Goal: Obtain resource: Obtain resource

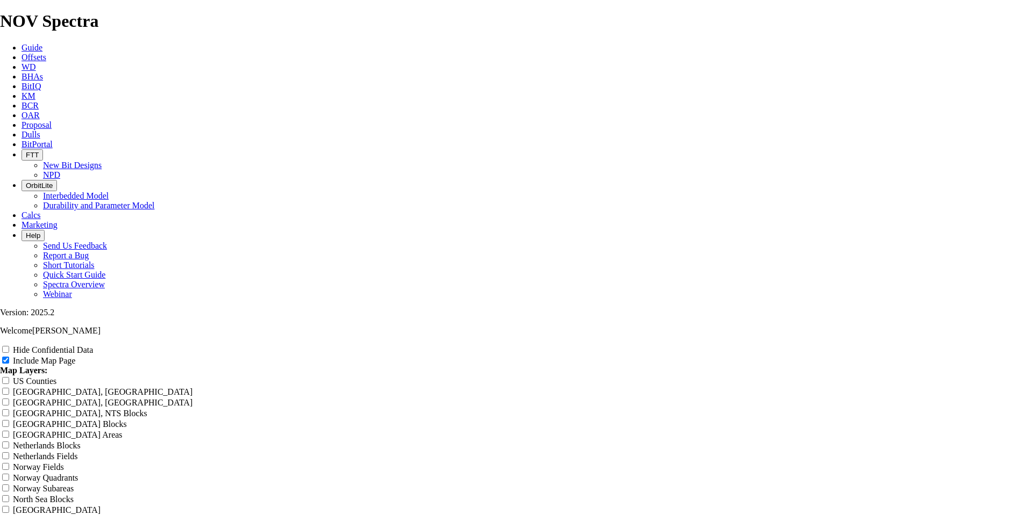
click at [21, 53] on icon at bounding box center [21, 57] width 0 height 9
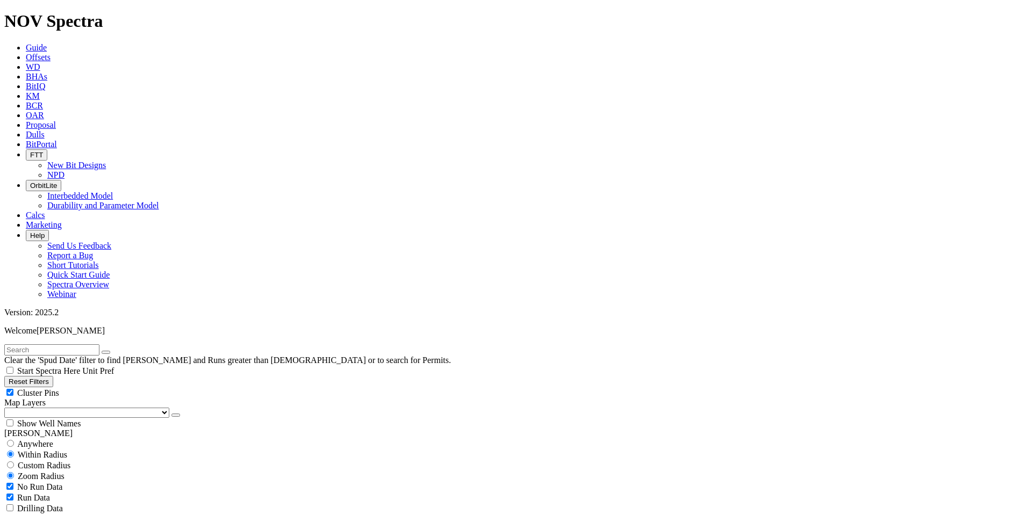
select select "24"
checkbox input "false"
select select "? number:24 ?"
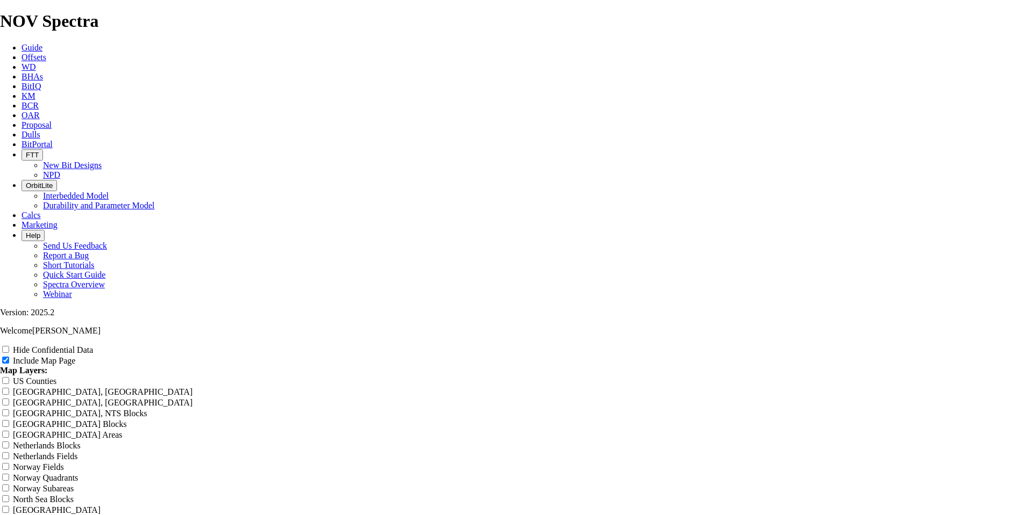
scroll to position [1278, 0]
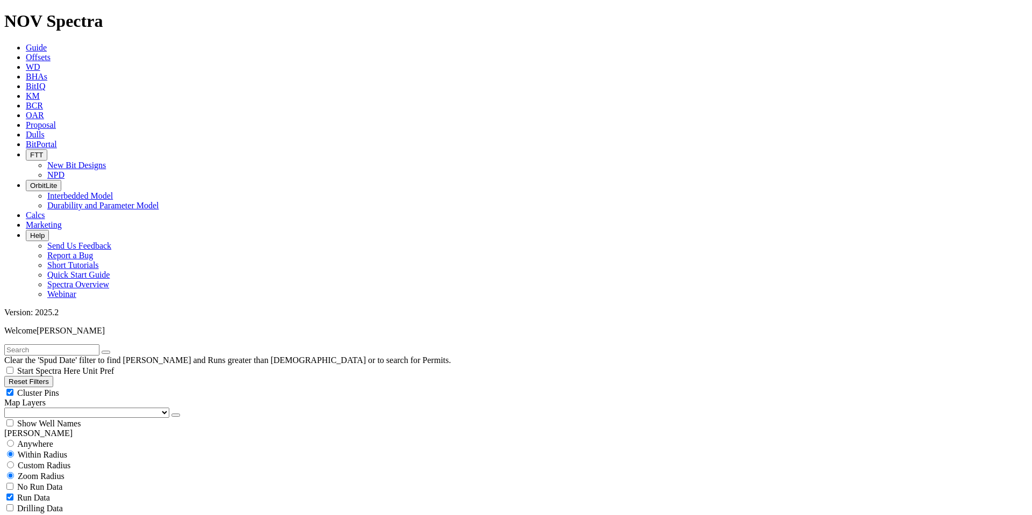
click at [91, 262] on input "text" at bounding box center [51, 349] width 95 height 11
type input "d"
type input "Date"
click at [110, 262] on button "button" at bounding box center [106, 352] width 9 height 3
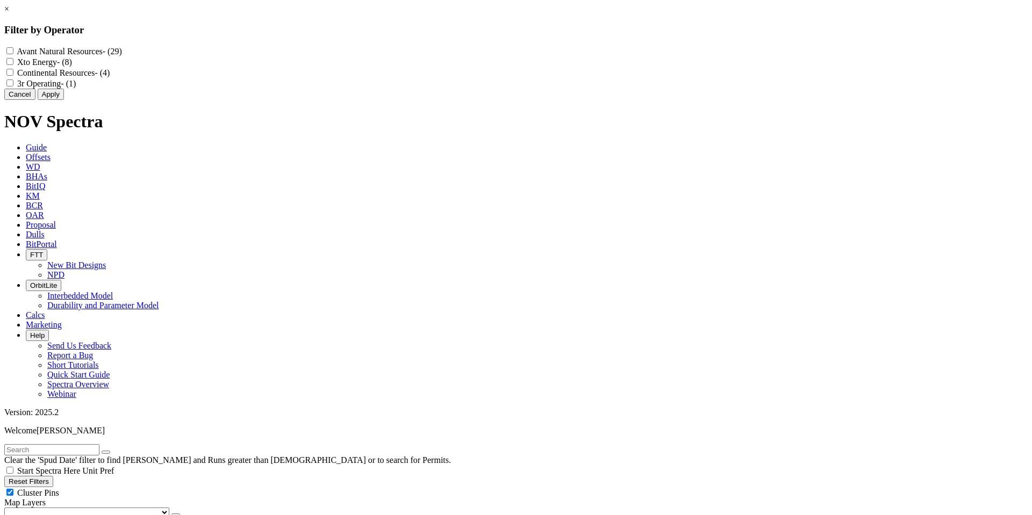
click at [13, 51] on Resources "Avant Natural Resources - (29)" at bounding box center [9, 50] width 7 height 7
checkbox Resources "true"
click at [13, 87] on Operating "3r Operating - (1)" at bounding box center [9, 83] width 7 height 7
checkbox Operating "true"
click at [64, 100] on button "Apply" at bounding box center [51, 94] width 26 height 11
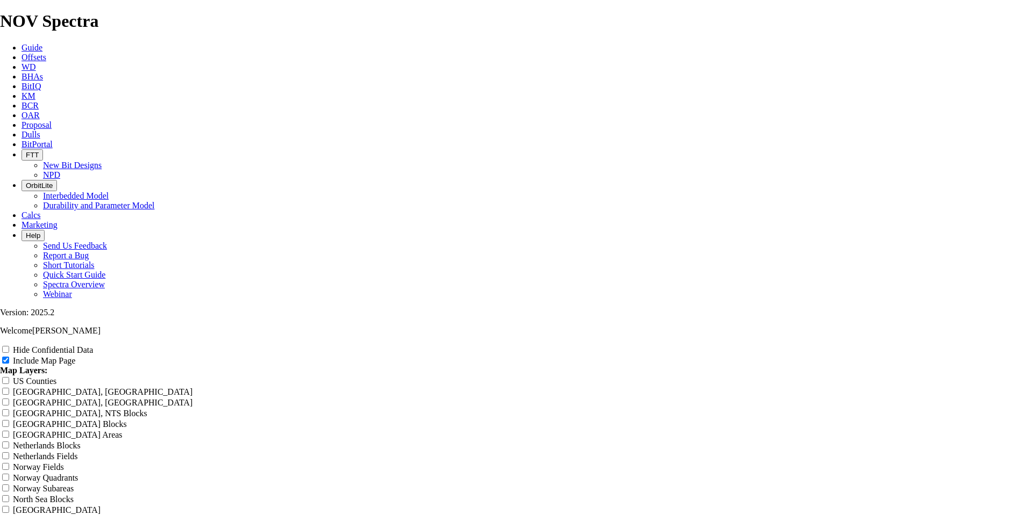
scroll to position [1288, 0]
radio input "true"
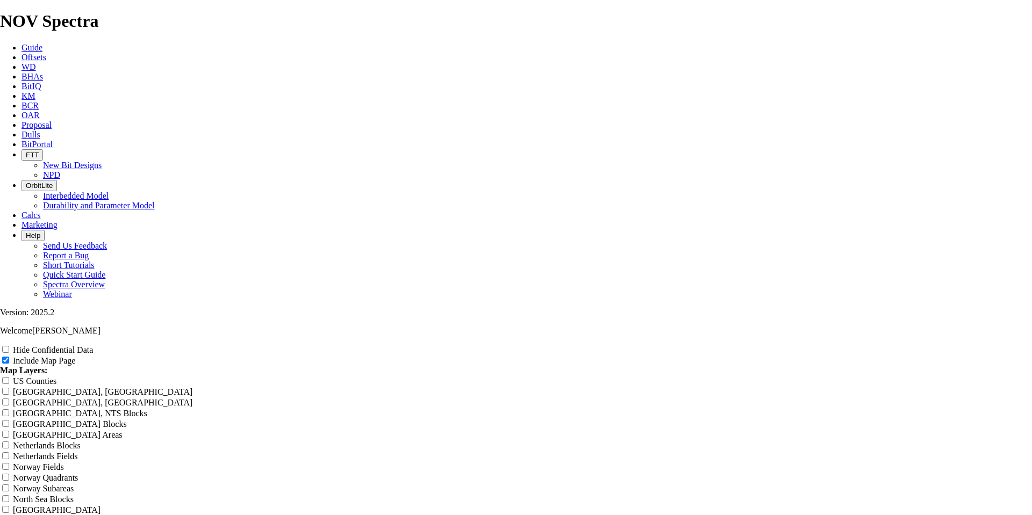
scroll to position [1366, 0]
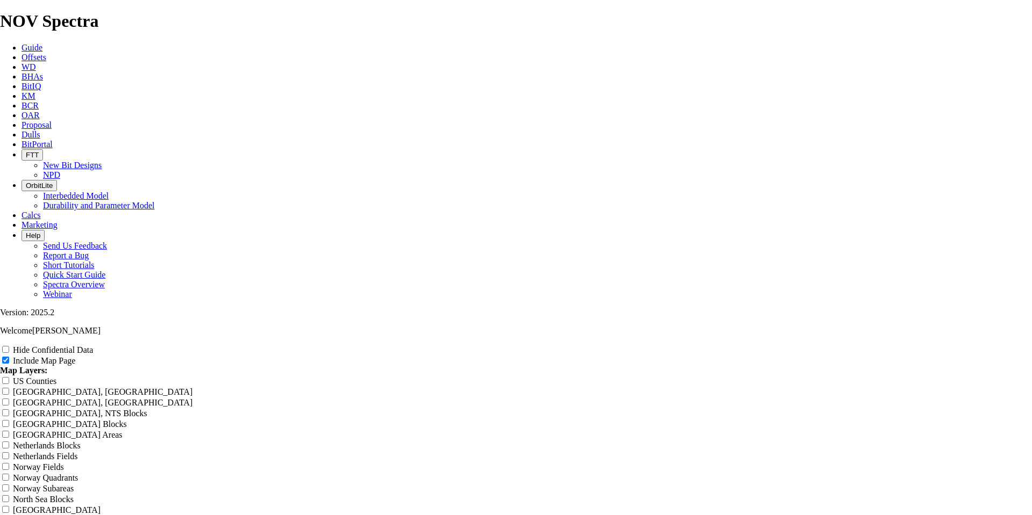
type input "Untitled Offset Analysis Repor"
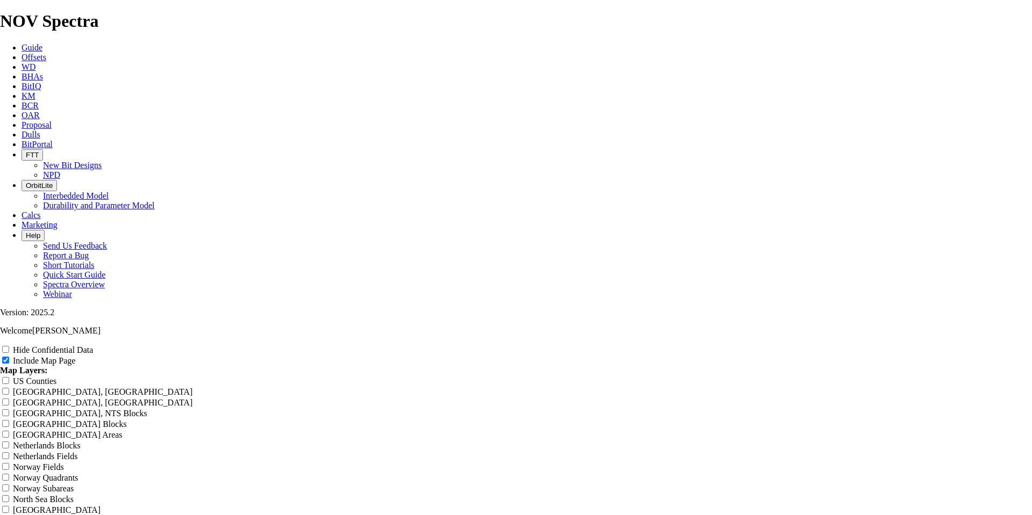
type input "Untitled Offset Analysis Repor"
type input "Untitled Offset Analysis Repo"
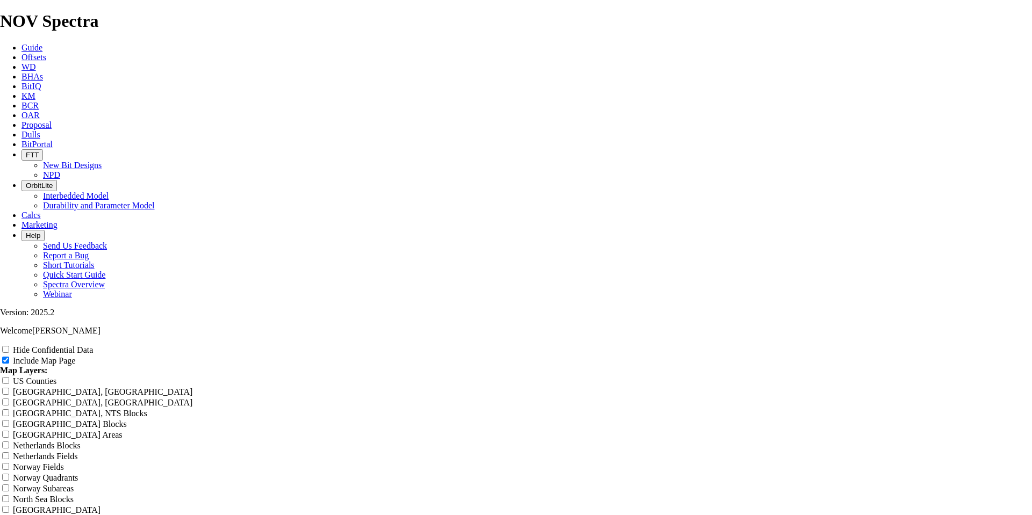
type input "Untitled Offset Analysis Repo"
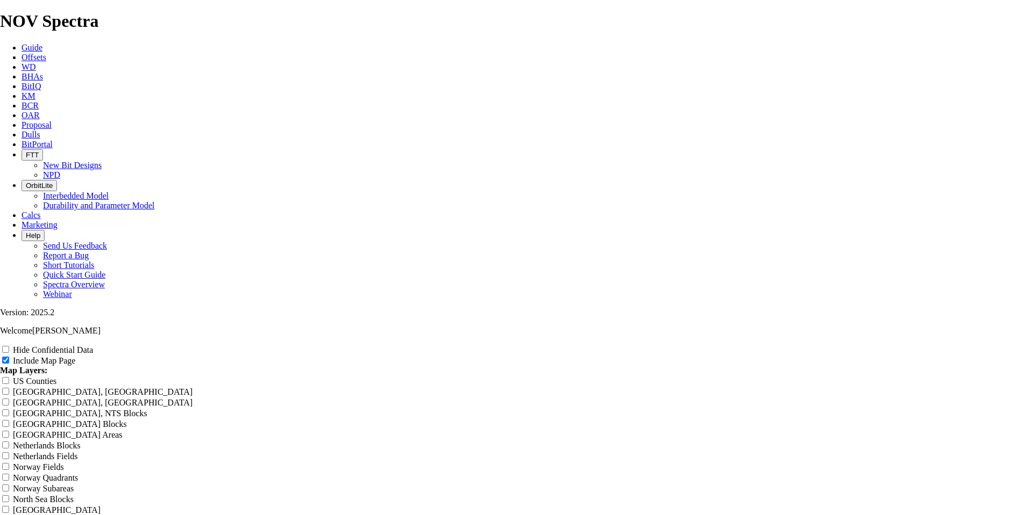
type input "Untitled Offset Analysis Rep"
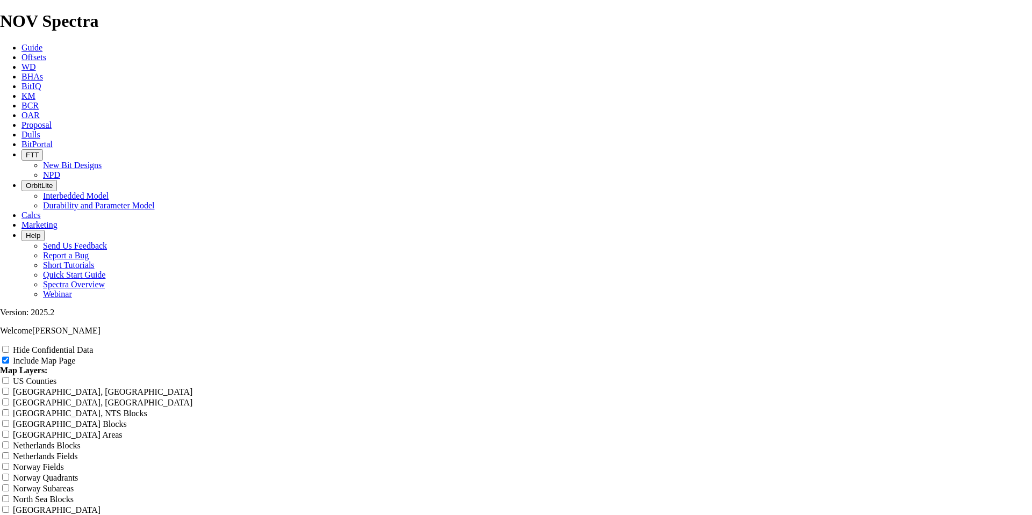
type input "Untitled Offset Analysis Rep"
type input "Untitled Offset Analysis Re"
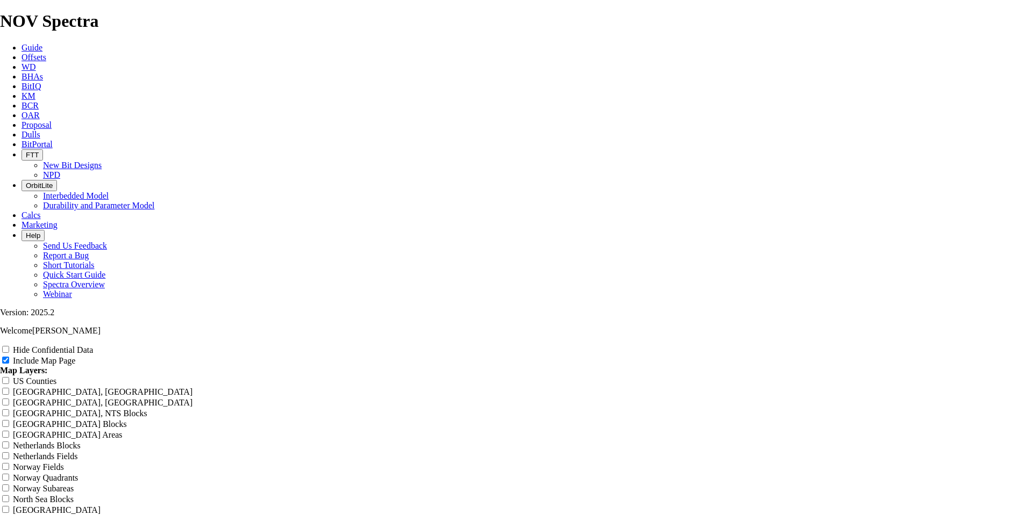
type input "Untitled Offset Analysis Re"
type input "Untitled Offset Analysis R"
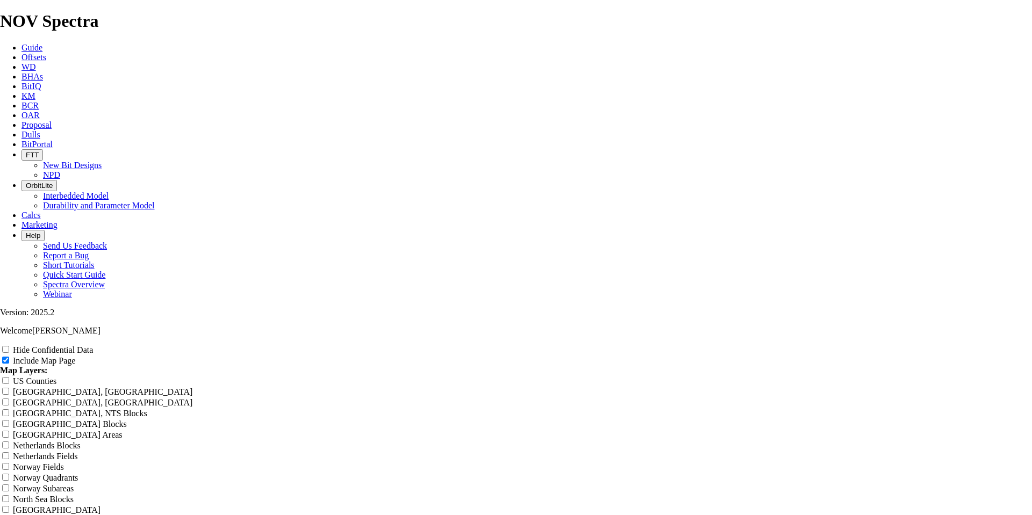
type input "Untitled Offset Analysis R"
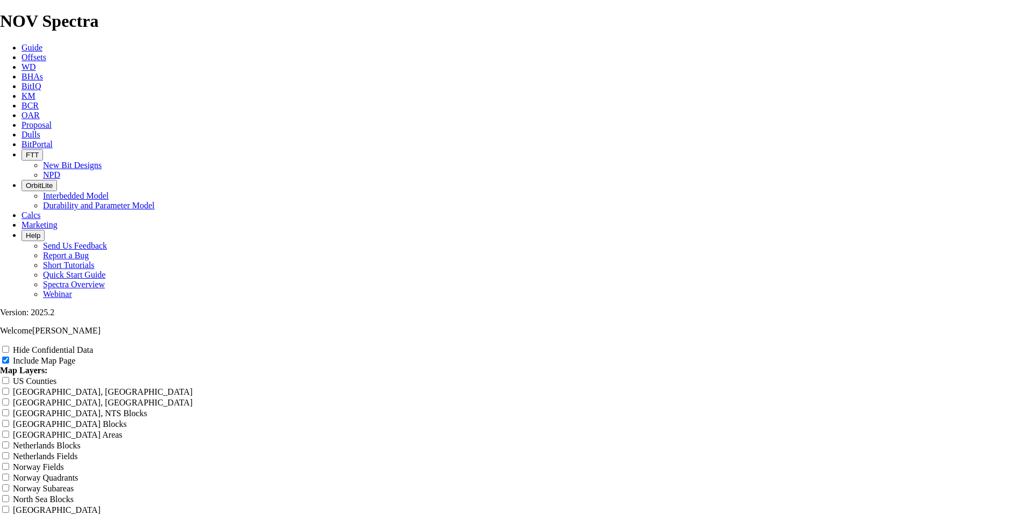
type input "Untitled Offset Analysis R"
type input "Untitled Offset Analysis"
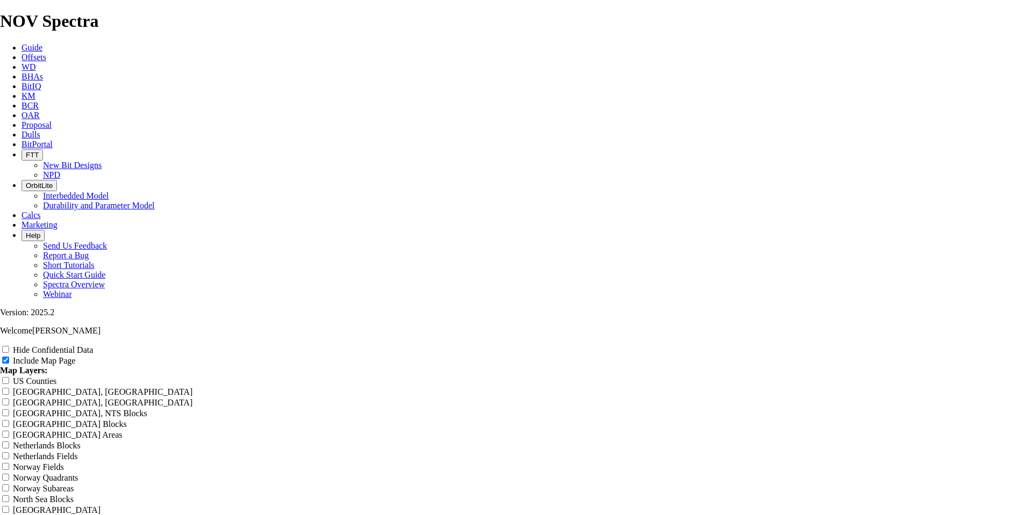
type input "Untitled Offset Analysis"
type input "Untitled Offset Analysi"
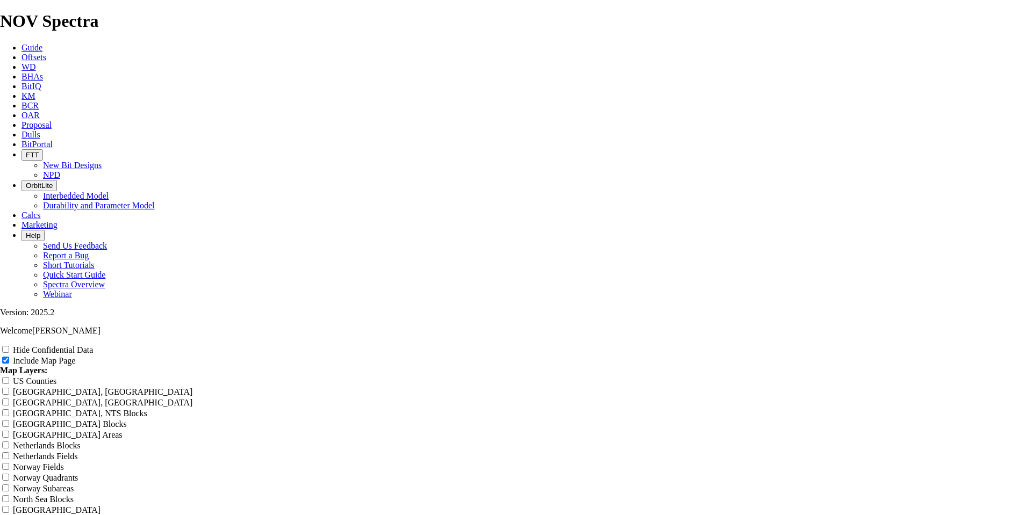
type input "Untitled Offset Analysi"
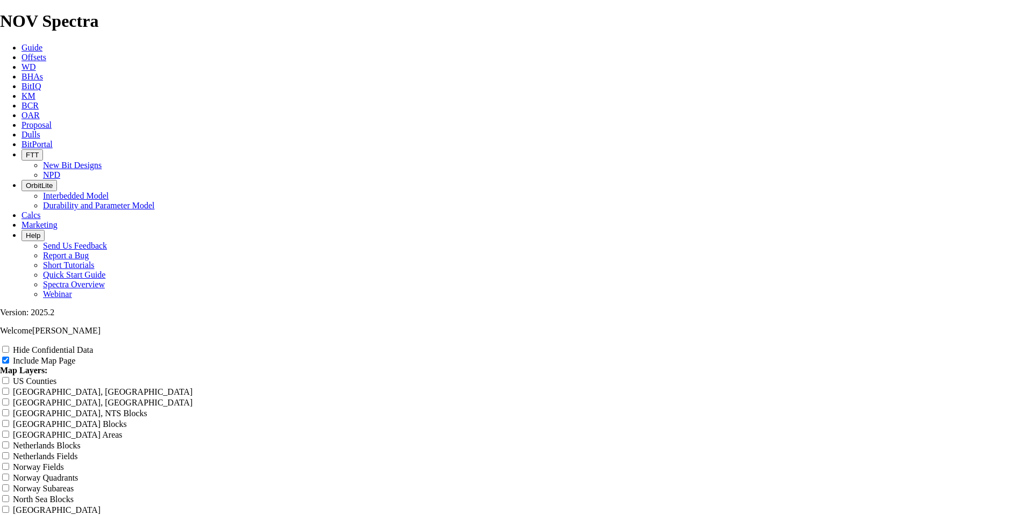
type input "Untitled Offset Analys"
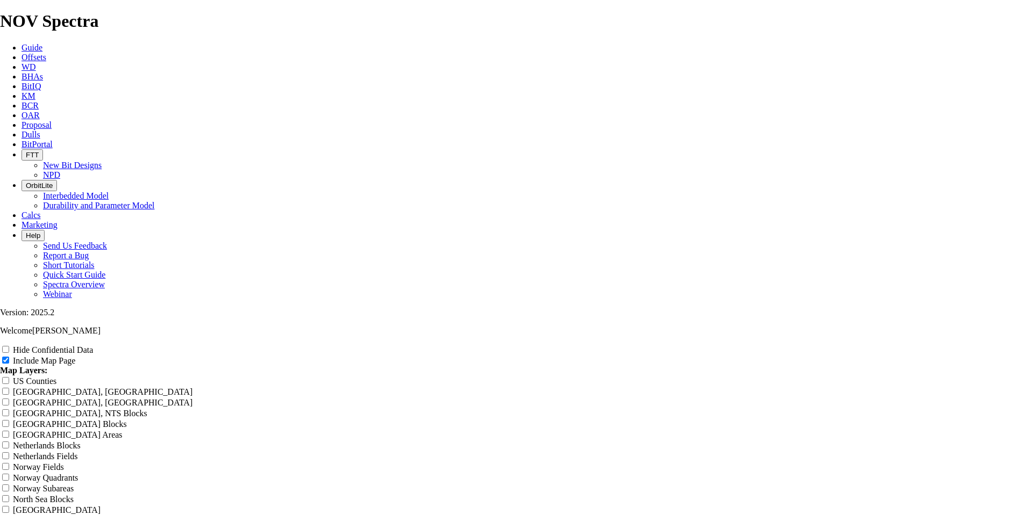
type input "Untitled Offset Analys"
type input "Untitled Offset Analy"
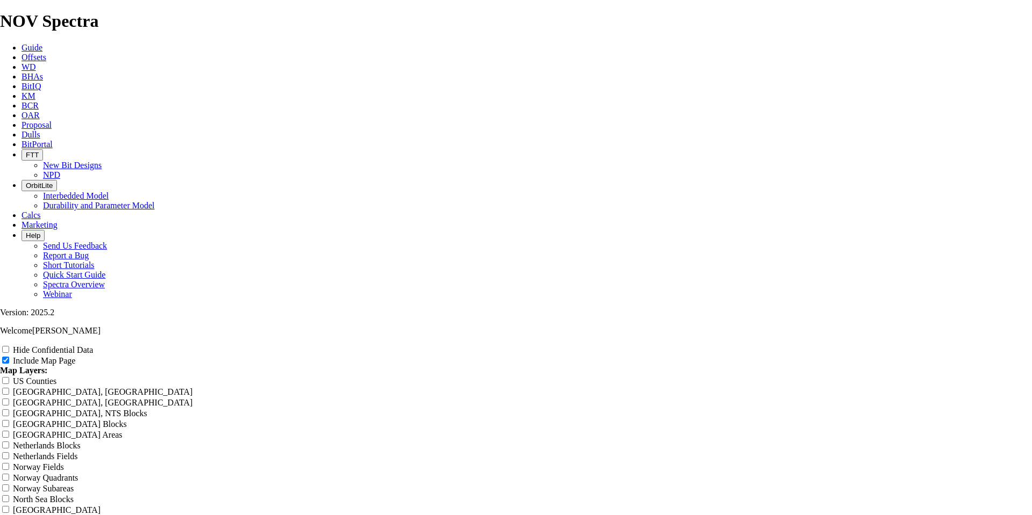
type input "Untitled Offset Analy"
type input "Untitled Offset Anal"
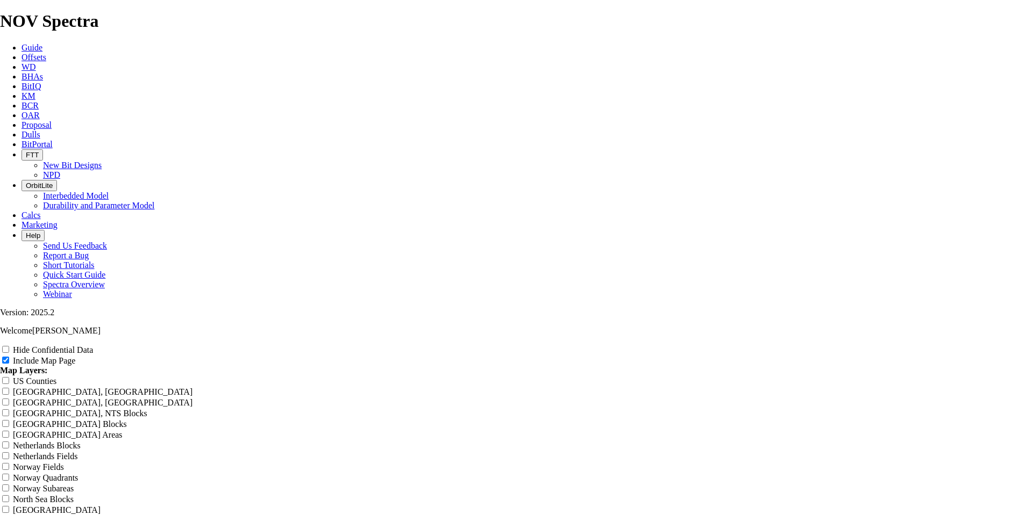
type input "Untitled Offset Anal"
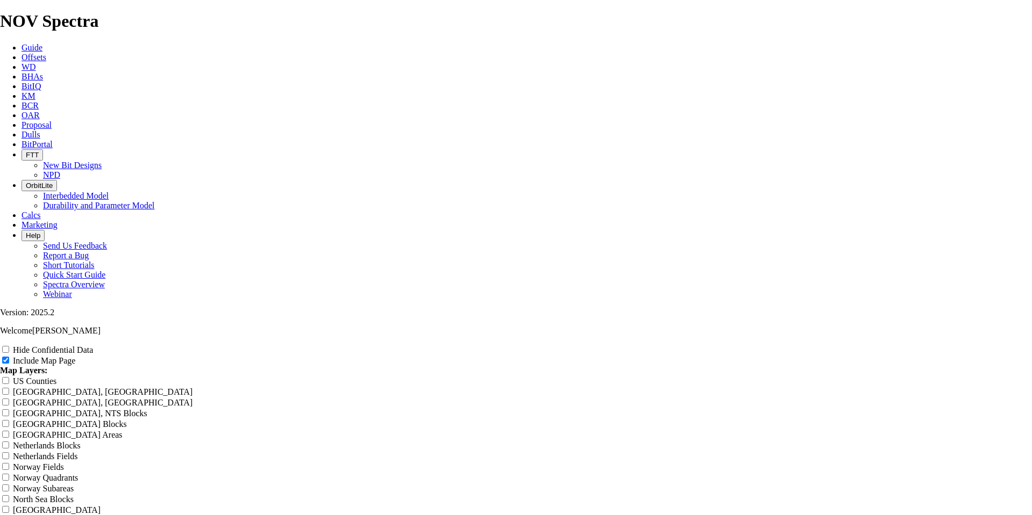
type input "Untitled Offset Anal"
type input "Untitled Offset [PERSON_NAME]"
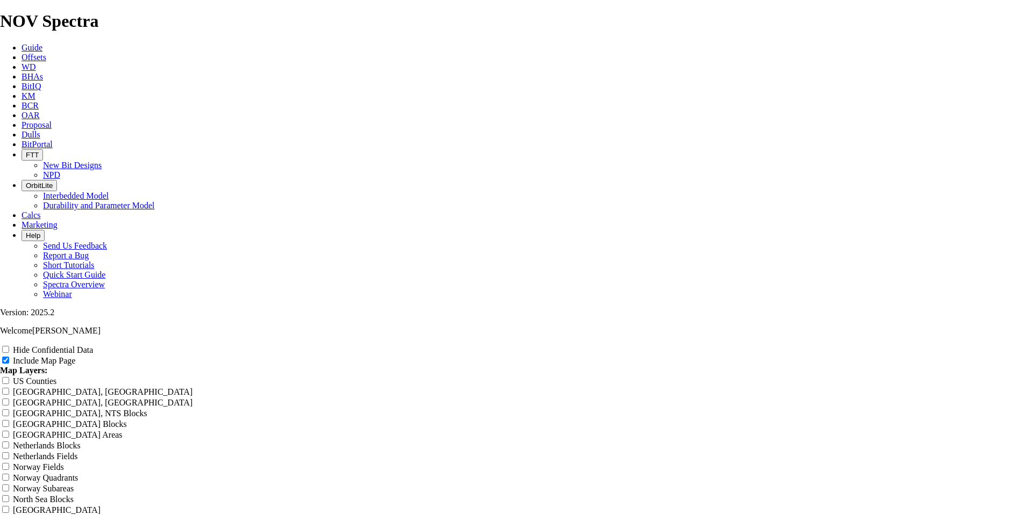
type input "Untitled Offset [PERSON_NAME]"
type input "Untitled Offset An"
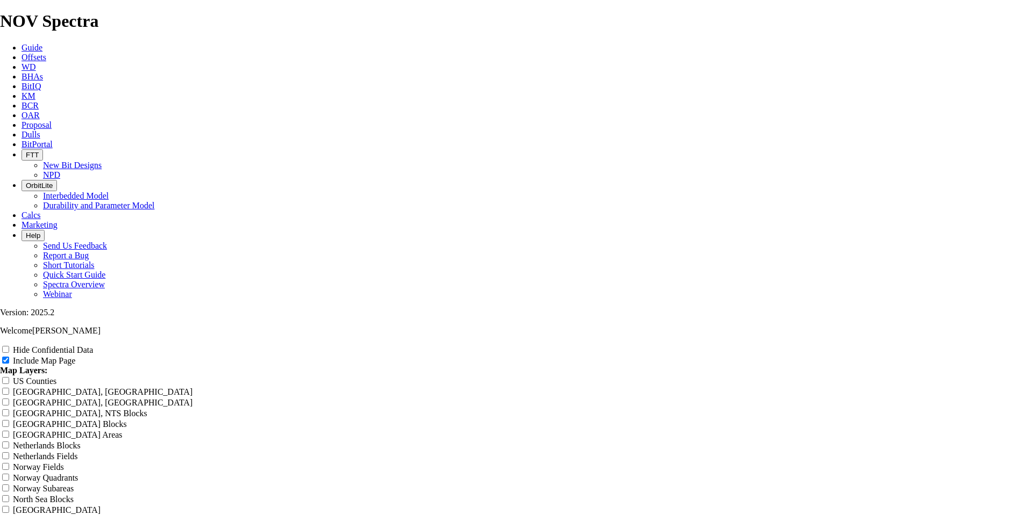
type input "Untitled Offset An"
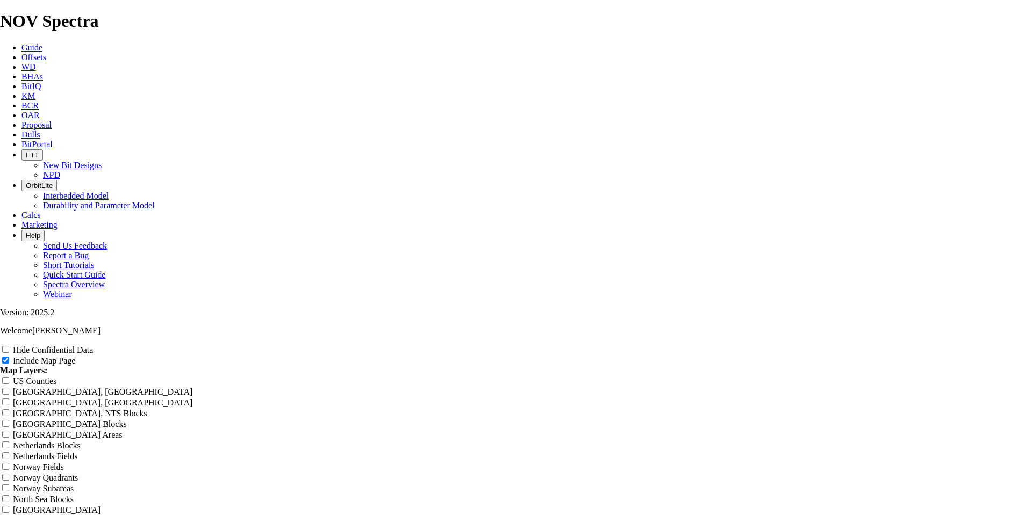
type input "Untitled Offset A"
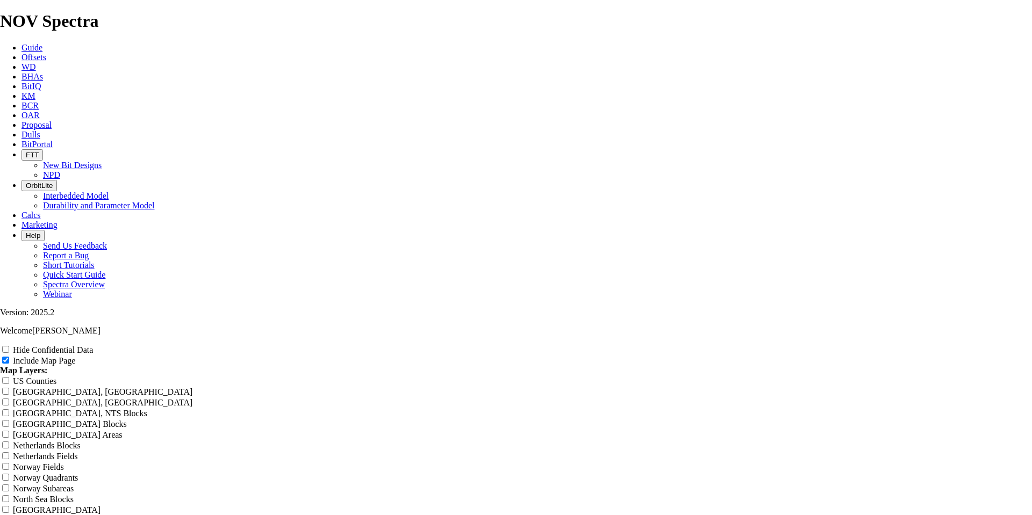
type input "Untitled Offset A"
type input "Untitled Offset"
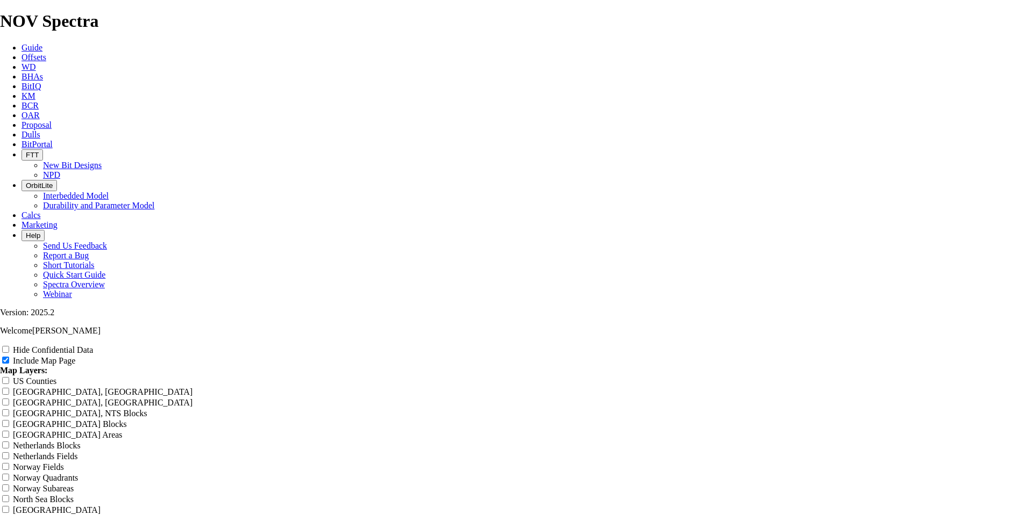
type input "Untitled Offset"
type input "Untitled Offse"
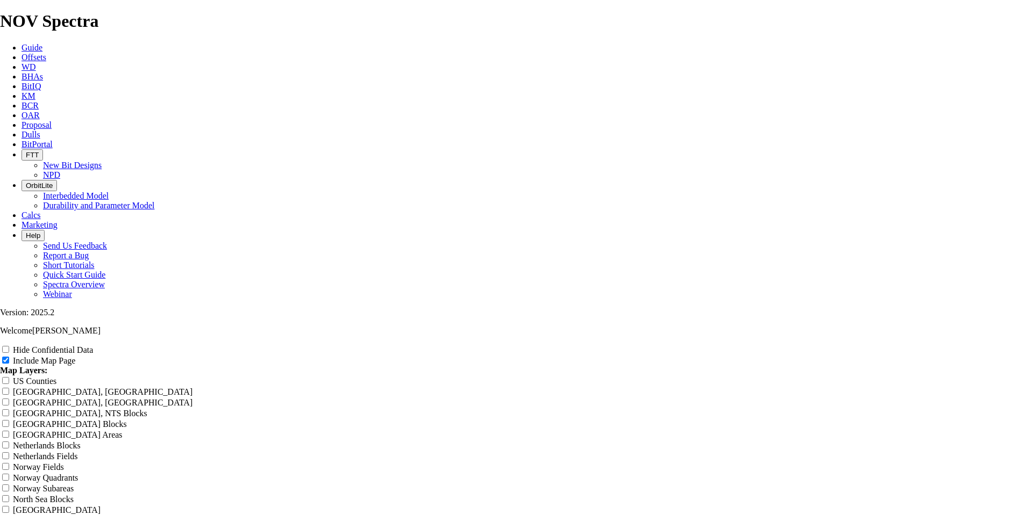
type input "Untitled Offse"
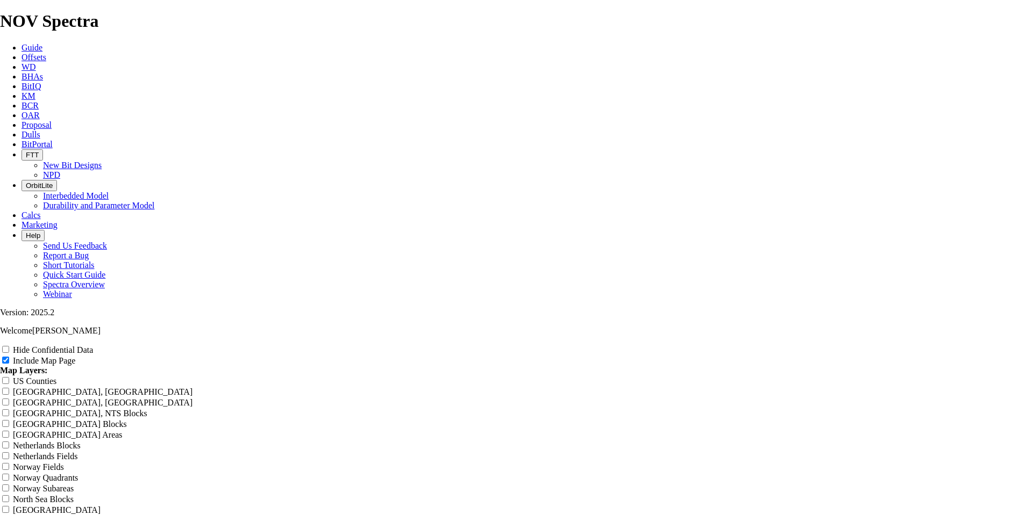
type input "Untitled Offse"
type input "Untitled Offs"
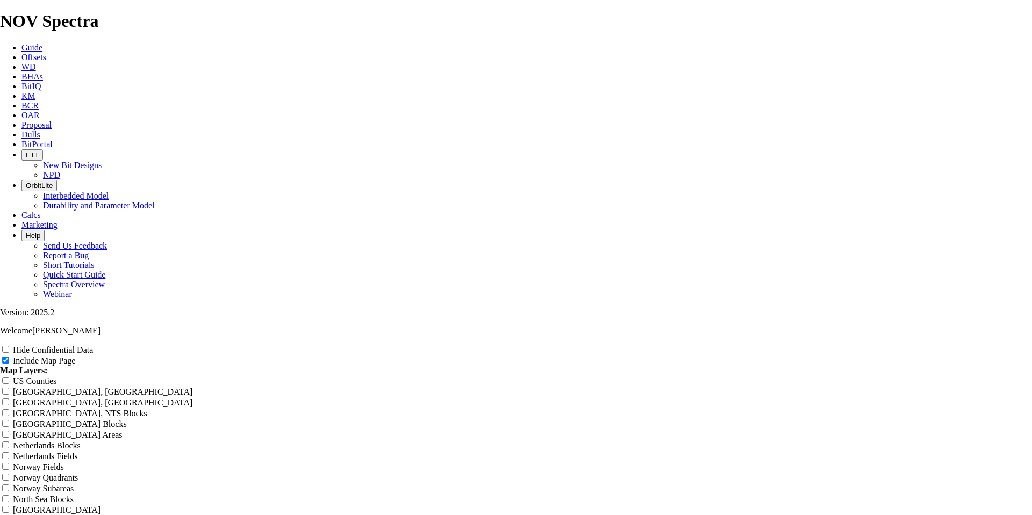
type input "Untitled Offs"
type input "Untitled Off"
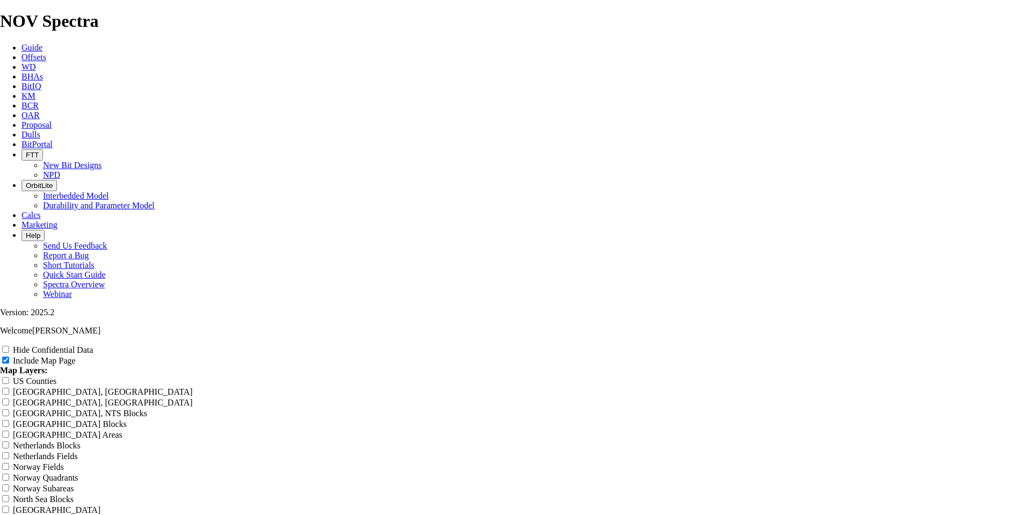
type input "Untitled Off"
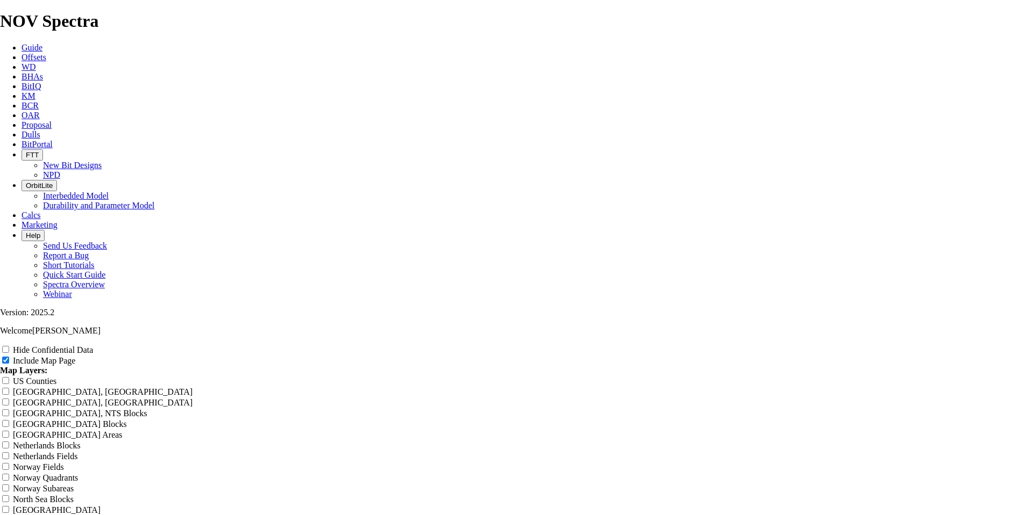
type input "Untitled Of"
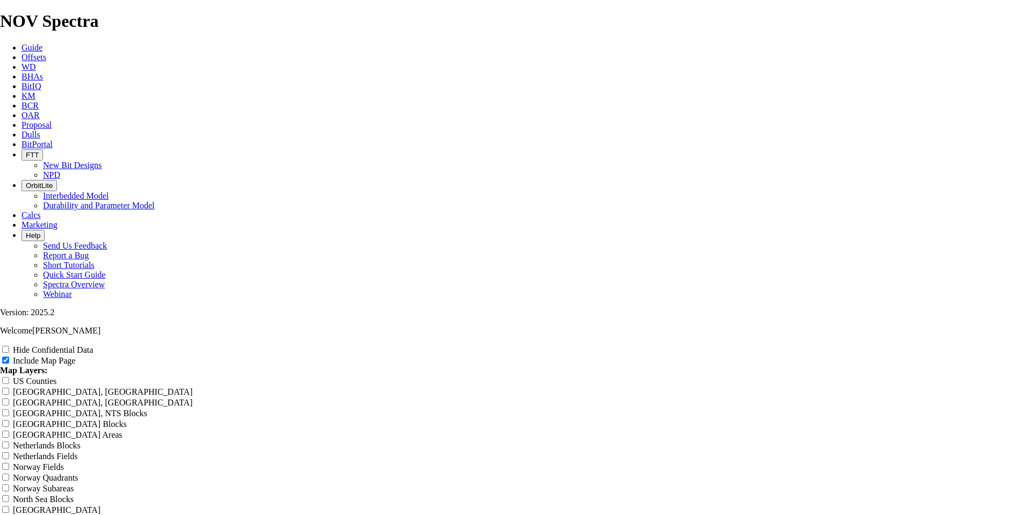
type input "Untitled Of"
type input "Untitled O"
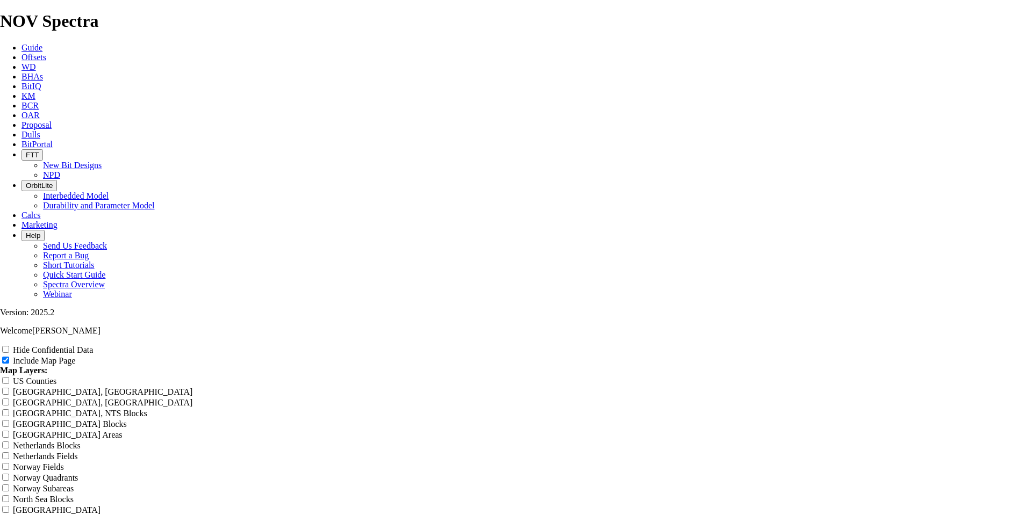
type input "Untitled O"
type input "Untitled"
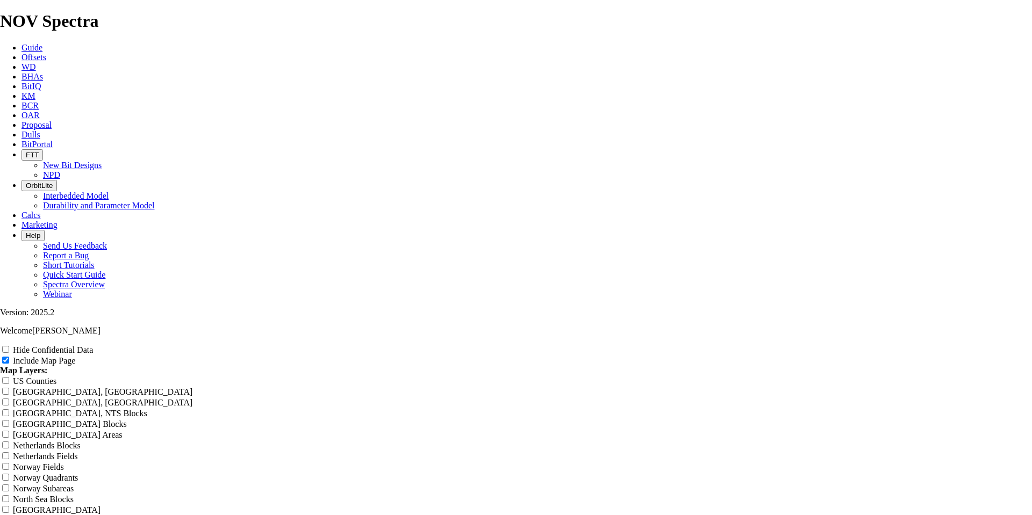
type input "Untitled"
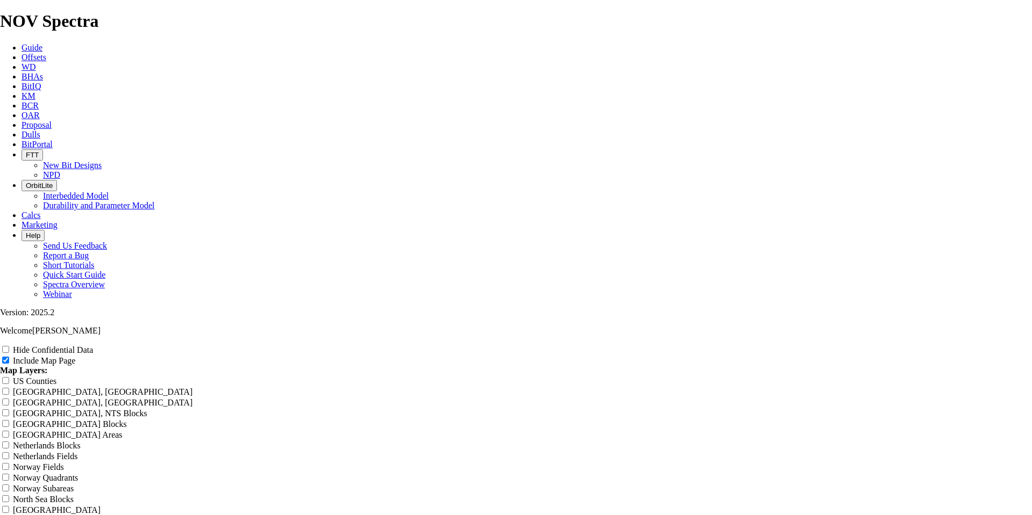
type input "Untitled"
type input "Untitle"
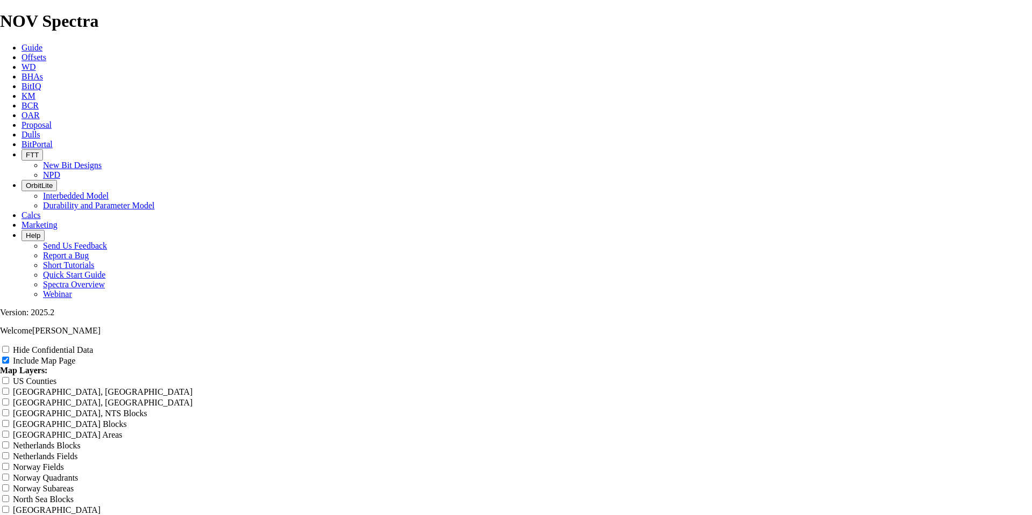
type input "Untitle"
type input "Untitl"
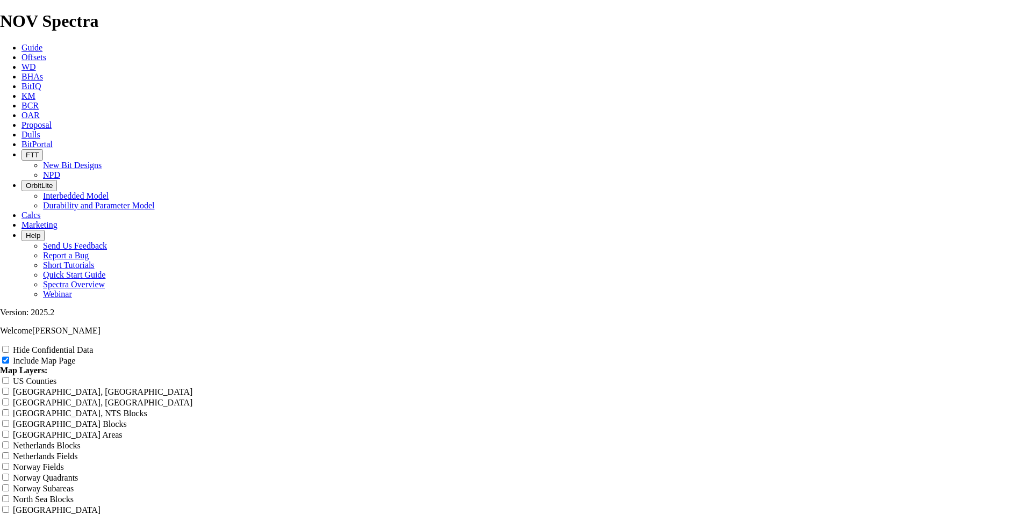
type input "Untitl"
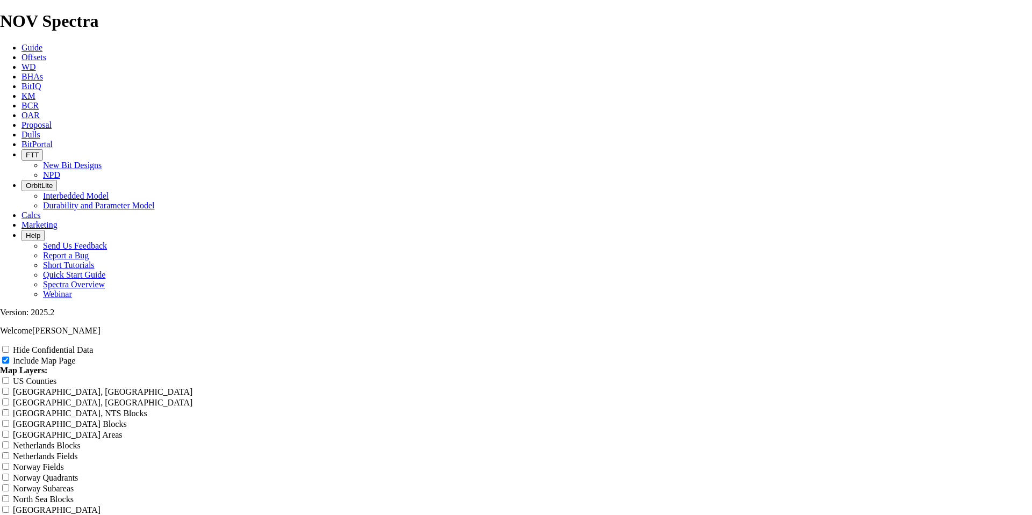
type input "Untit"
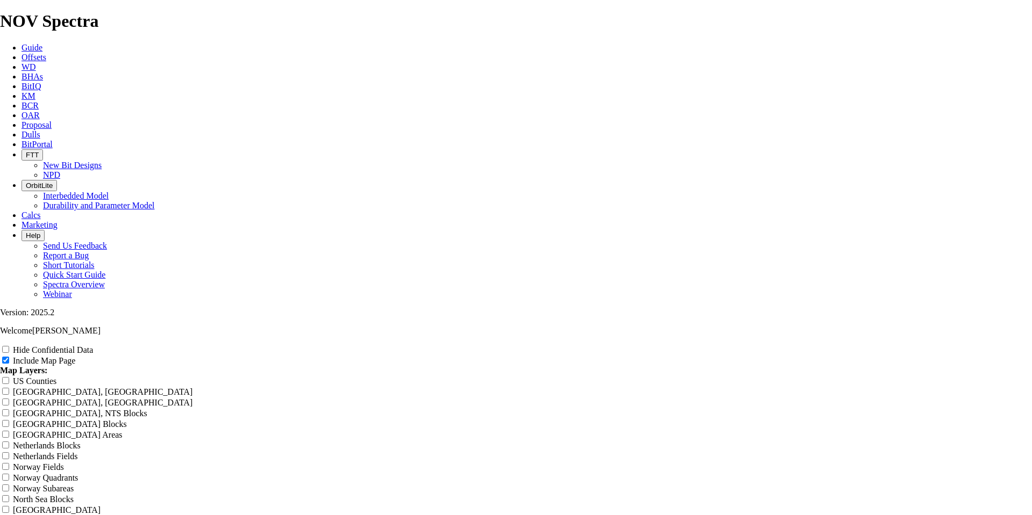
type input "Untit"
type input "Unti"
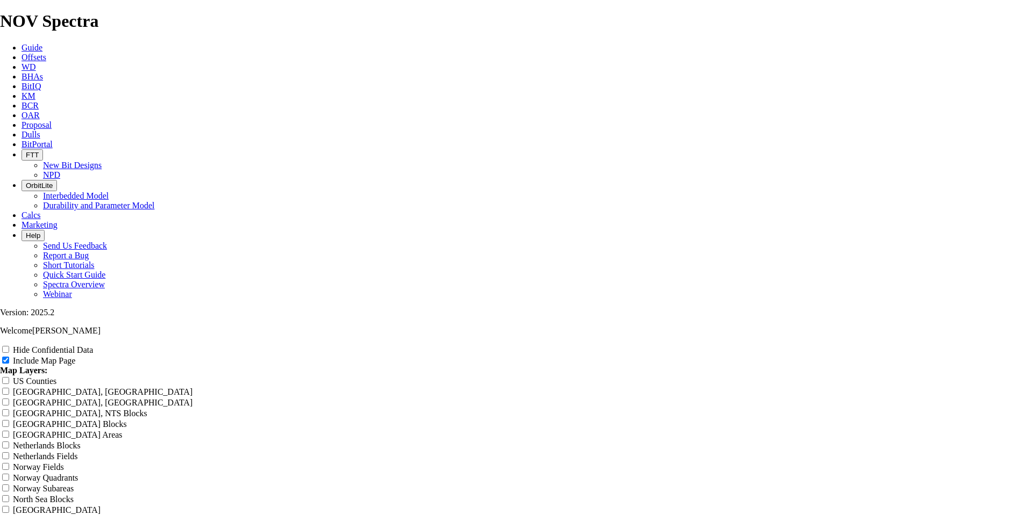
type input "Unti"
type input "Unt"
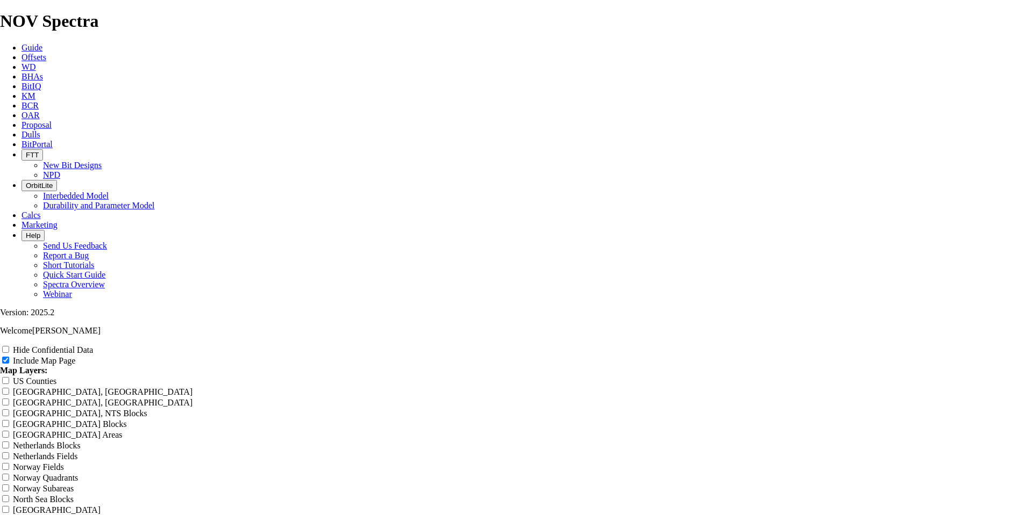
type input "Unt"
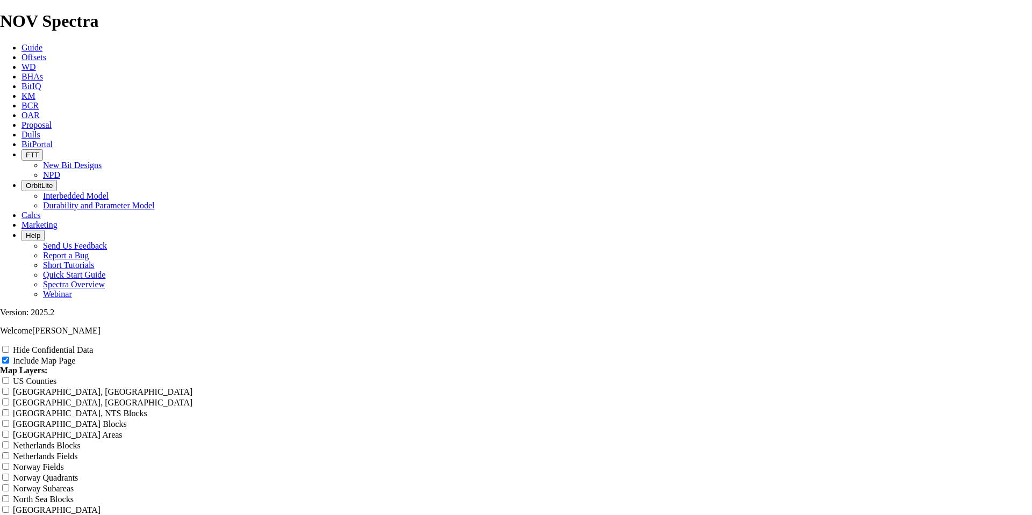
type input "Unt"
type input "Un"
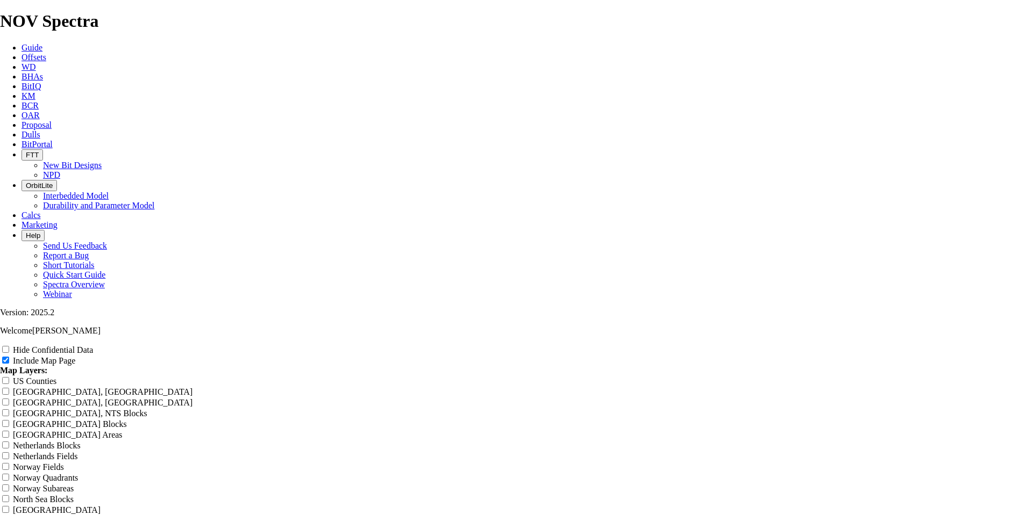
type input "Un"
type input "U"
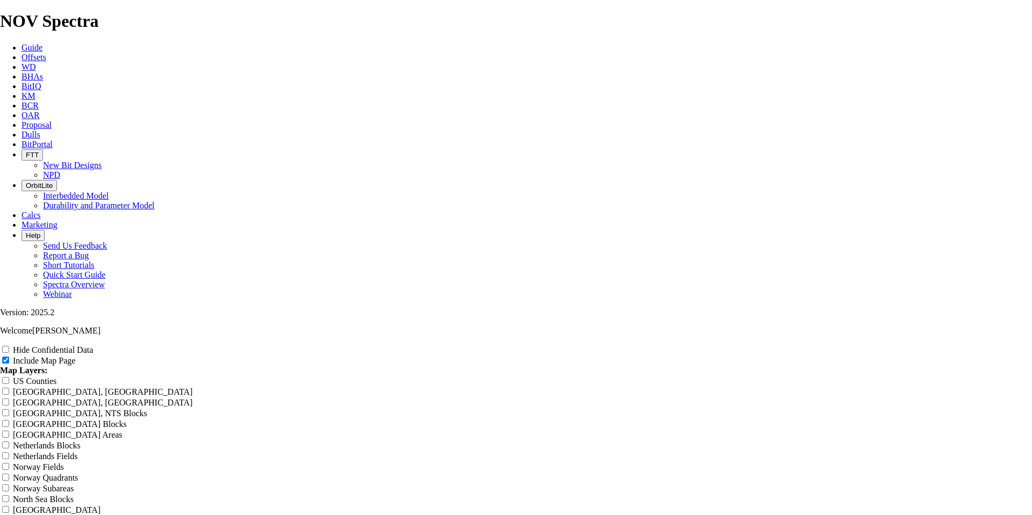
type input "U"
